Goal: Navigation & Orientation: Find specific page/section

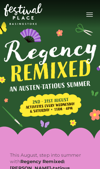
click at [91, 15] on span "Toggle navigation" at bounding box center [90, 14] width 7 height 1
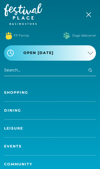
click at [75, 92] on link "Shopping" at bounding box center [50, 93] width 92 height 18
click at [25, 93] on link "Shopping" at bounding box center [50, 93] width 92 height 18
click at [18, 95] on link "Shopping" at bounding box center [50, 93] width 92 height 18
click at [25, 93] on link "Shopping" at bounding box center [50, 93] width 92 height 18
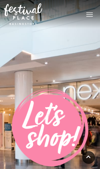
scroll to position [175, 0]
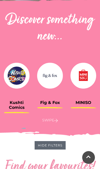
click at [53, 121] on p "Swipe" at bounding box center [50, 120] width 93 height 6
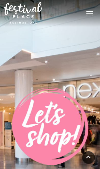
scroll to position [0, 0]
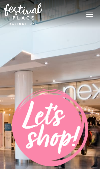
click at [91, 14] on button "Toggle navigation" at bounding box center [90, 13] width 13 height 7
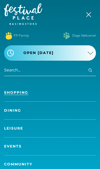
click at [23, 93] on link "Shopping" at bounding box center [50, 93] width 92 height 18
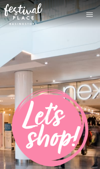
click at [89, 12] on button "Toggle navigation" at bounding box center [90, 13] width 13 height 7
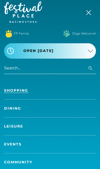
scroll to position [2, 0]
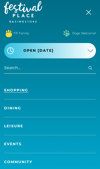
click at [13, 106] on link "Dining" at bounding box center [50, 108] width 92 height 18
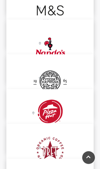
scroll to position [1569, 0]
click at [64, 2] on img at bounding box center [51, 12] width 54 height 54
